Goal: Use online tool/utility: Utilize a website feature to perform a specific function

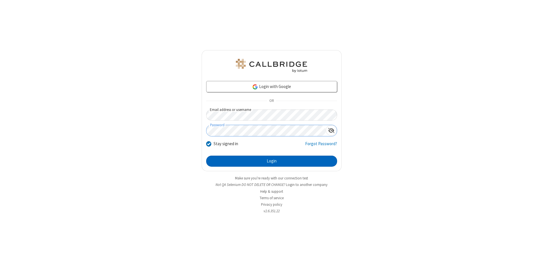
click at [271, 161] on button "Login" at bounding box center [271, 160] width 131 height 11
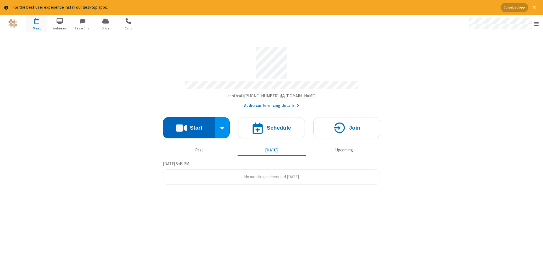
click at [189, 126] on button "Start" at bounding box center [189, 127] width 52 height 21
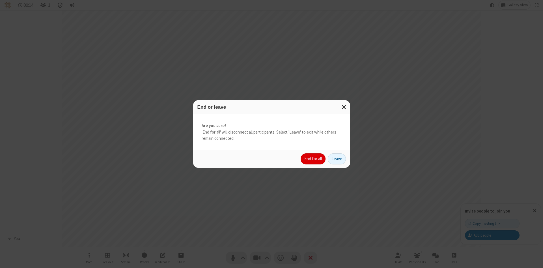
click at [313, 159] on button "End for all" at bounding box center [312, 158] width 25 height 11
